Goal: Task Accomplishment & Management: Use online tool/utility

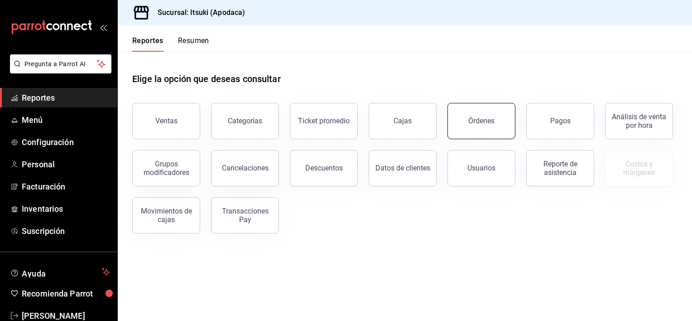
click at [486, 118] on div "Órdenes" at bounding box center [481, 120] width 26 height 9
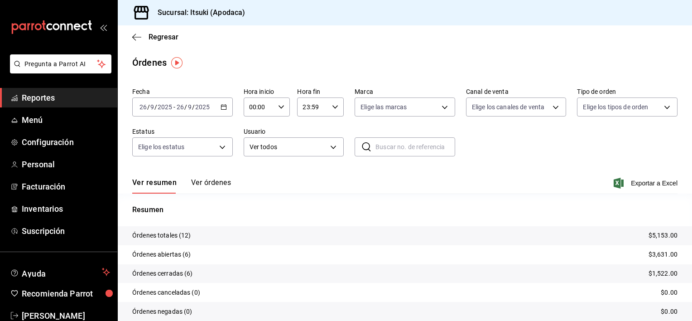
click at [221, 103] on div "[DATE] [DATE] - [DATE] [DATE]" at bounding box center [182, 106] width 100 height 19
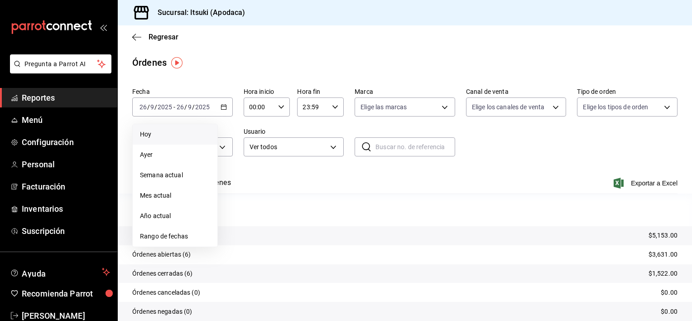
click at [174, 124] on li "Hoy" at bounding box center [175, 134] width 85 height 20
